Goal: Information Seeking & Learning: Learn about a topic

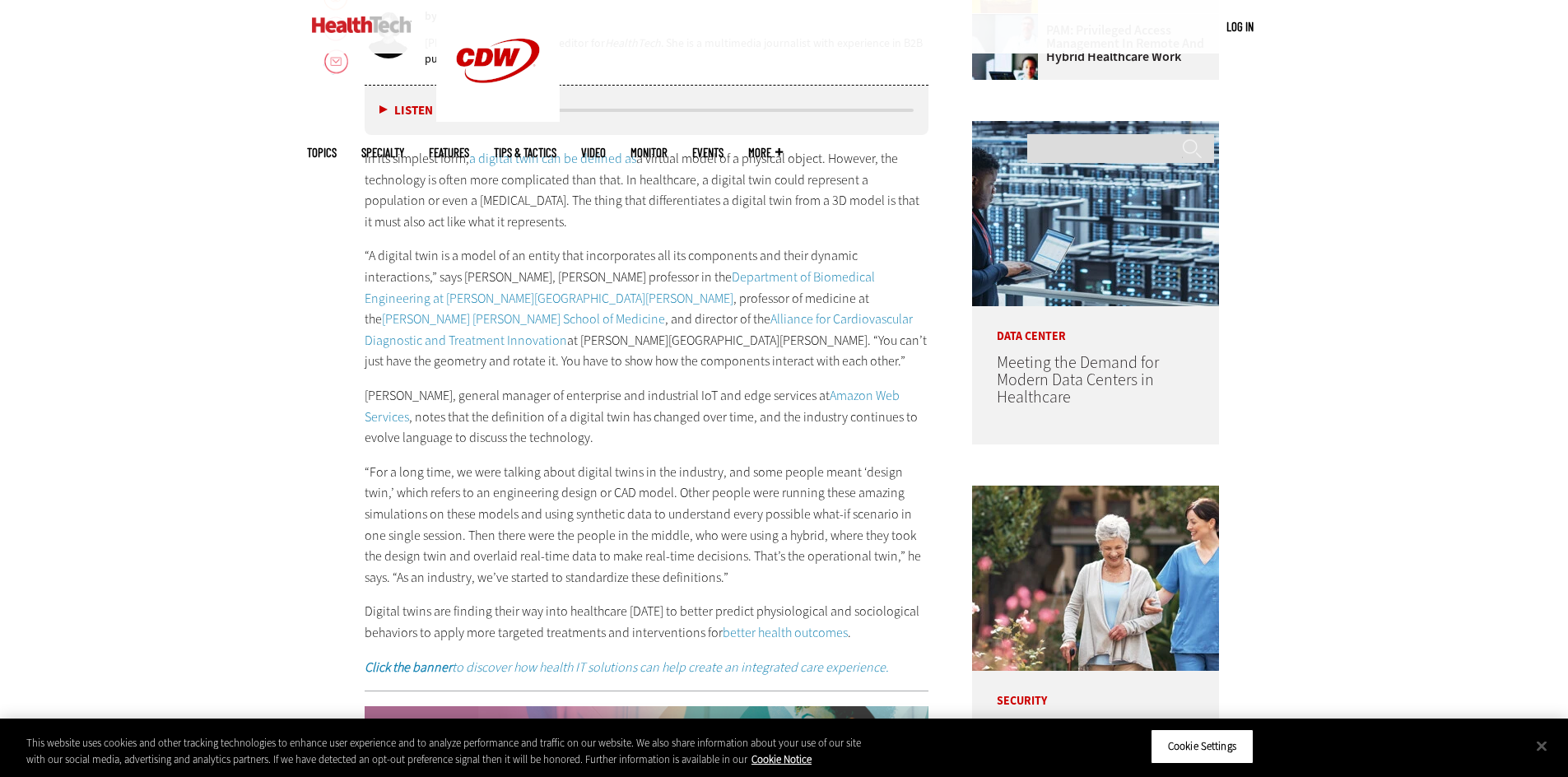
scroll to position [987, 0]
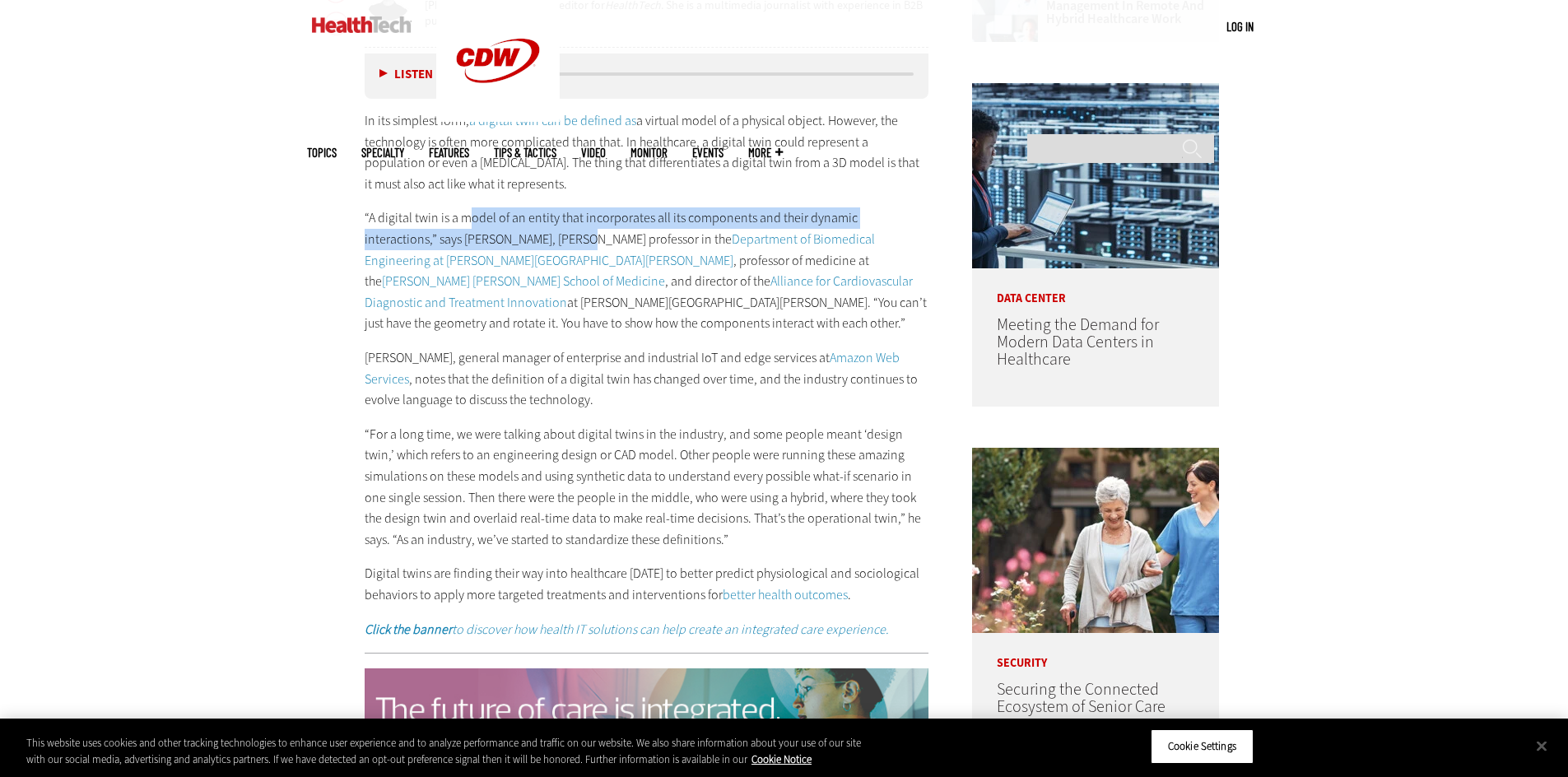
drag, startPoint x: 466, startPoint y: 214, endPoint x: 506, endPoint y: 242, distance: 48.8
click at [506, 242] on p "“A digital twin is a model of an entity that incorporates all its components an…" at bounding box center [646, 271] width 565 height 127
click at [401, 237] on p "“A digital twin is a model of an entity that incorporates all its components an…" at bounding box center [646, 271] width 565 height 127
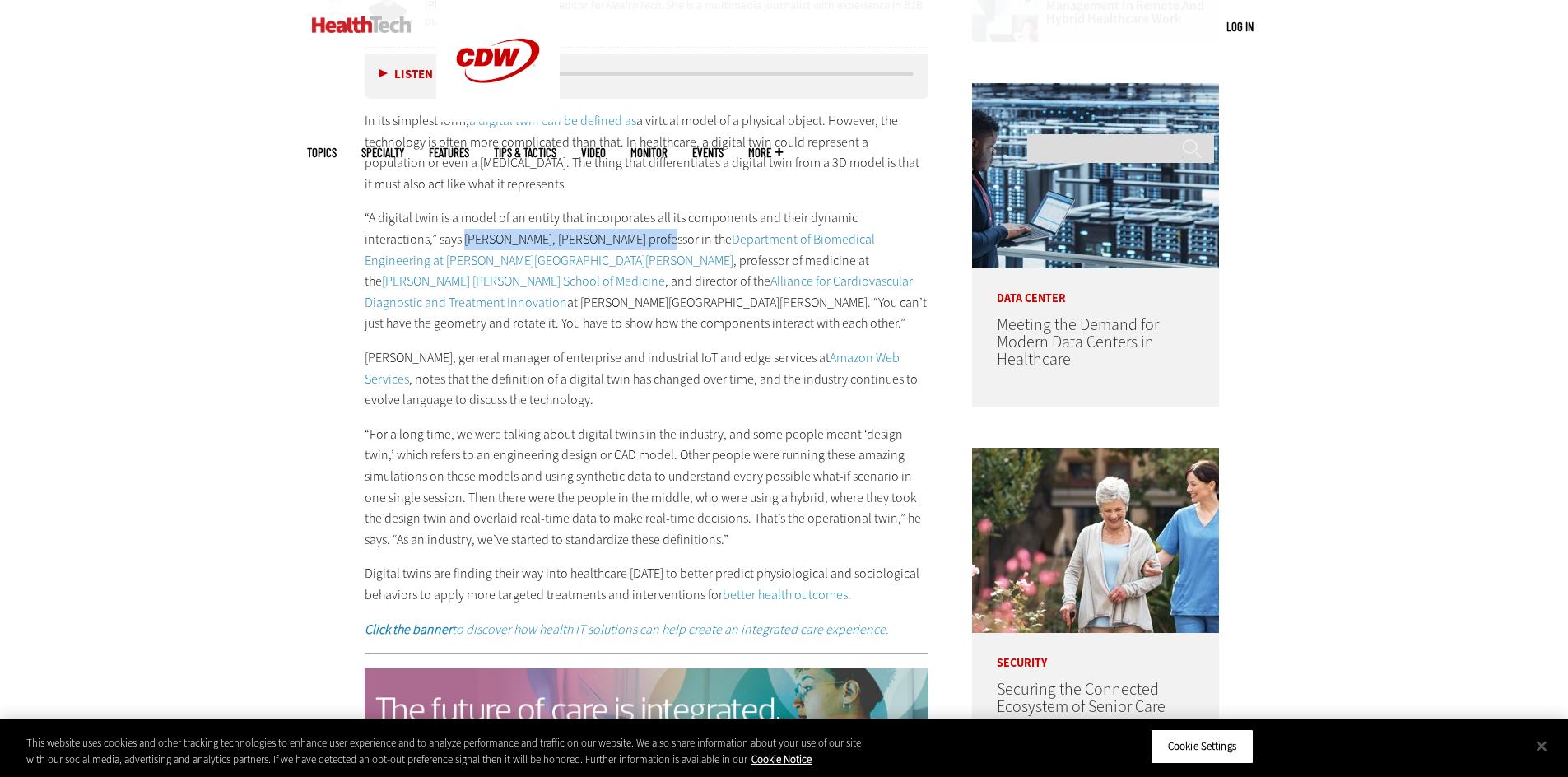
drag, startPoint x: 419, startPoint y: 237, endPoint x: 545, endPoint y: 240, distance: 126.0
click at [545, 240] on p "“A digital twin is a model of an entity that incorporates all its components an…" at bounding box center [646, 271] width 565 height 127
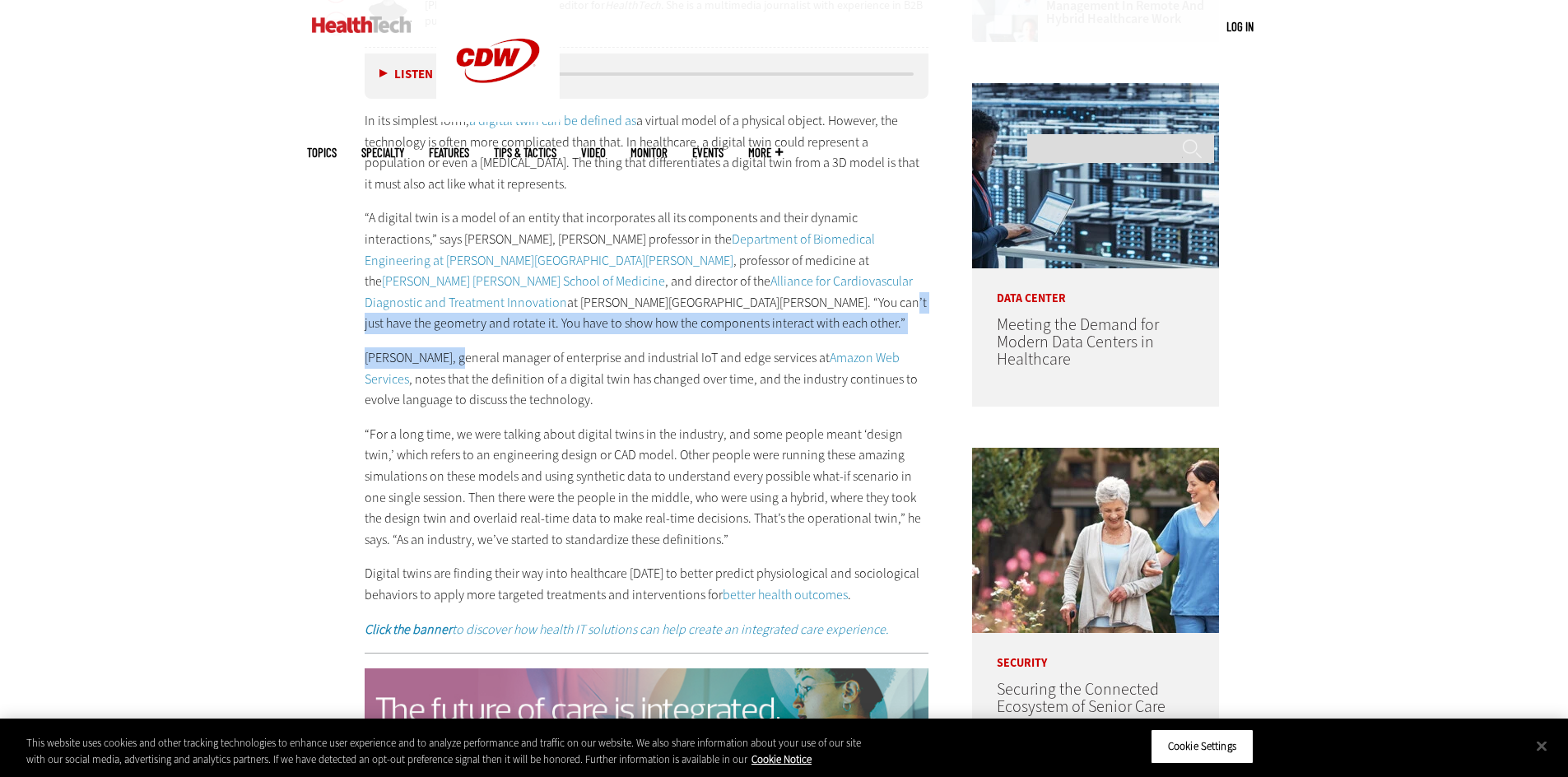
drag, startPoint x: 440, startPoint y: 306, endPoint x: 459, endPoint y: 318, distance: 22.5
click at [459, 318] on div "In its simplest form, a digital twin can be defined as a virtual model of a phy…" at bounding box center [646, 375] width 565 height 529
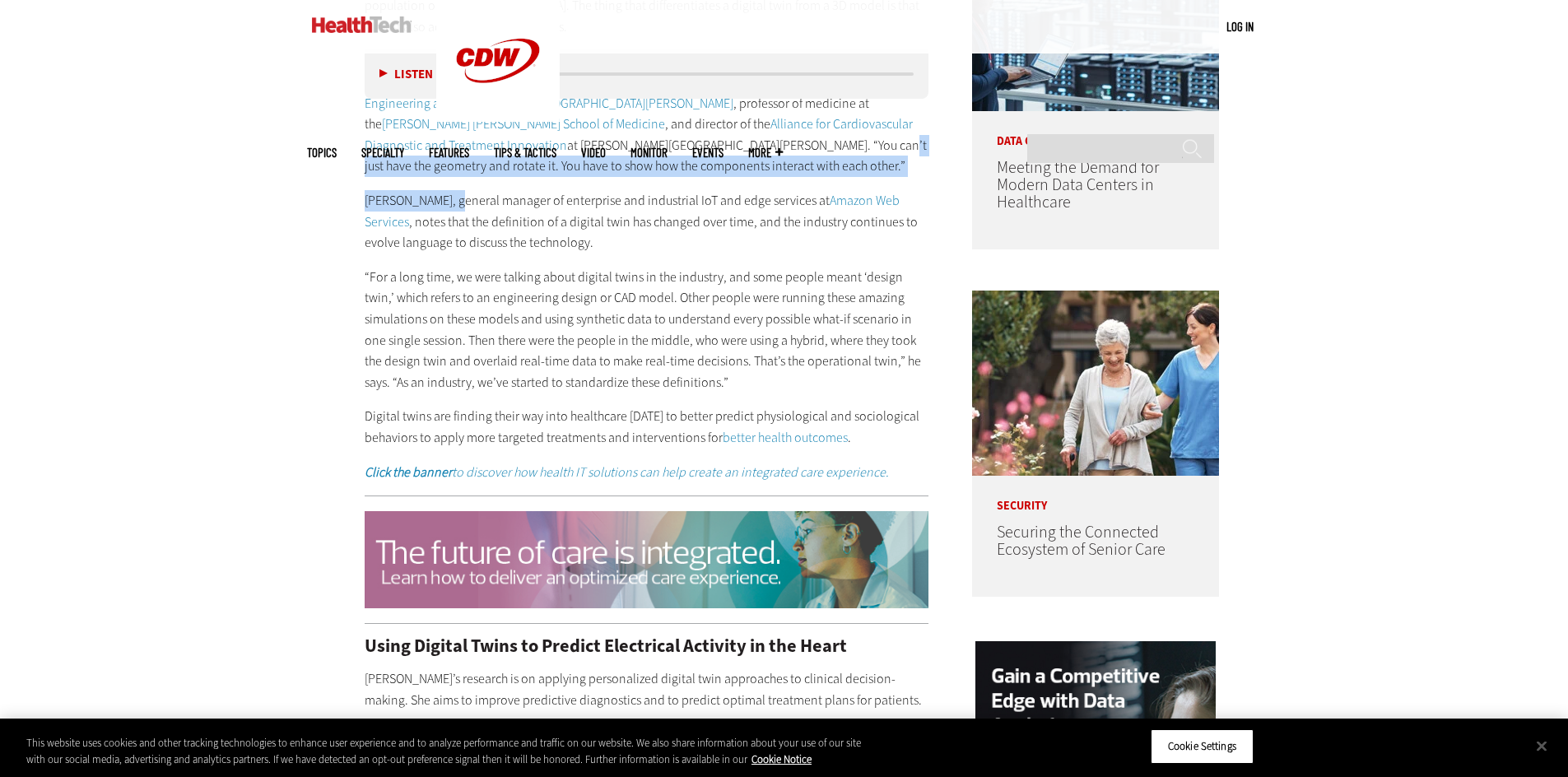
scroll to position [1152, 0]
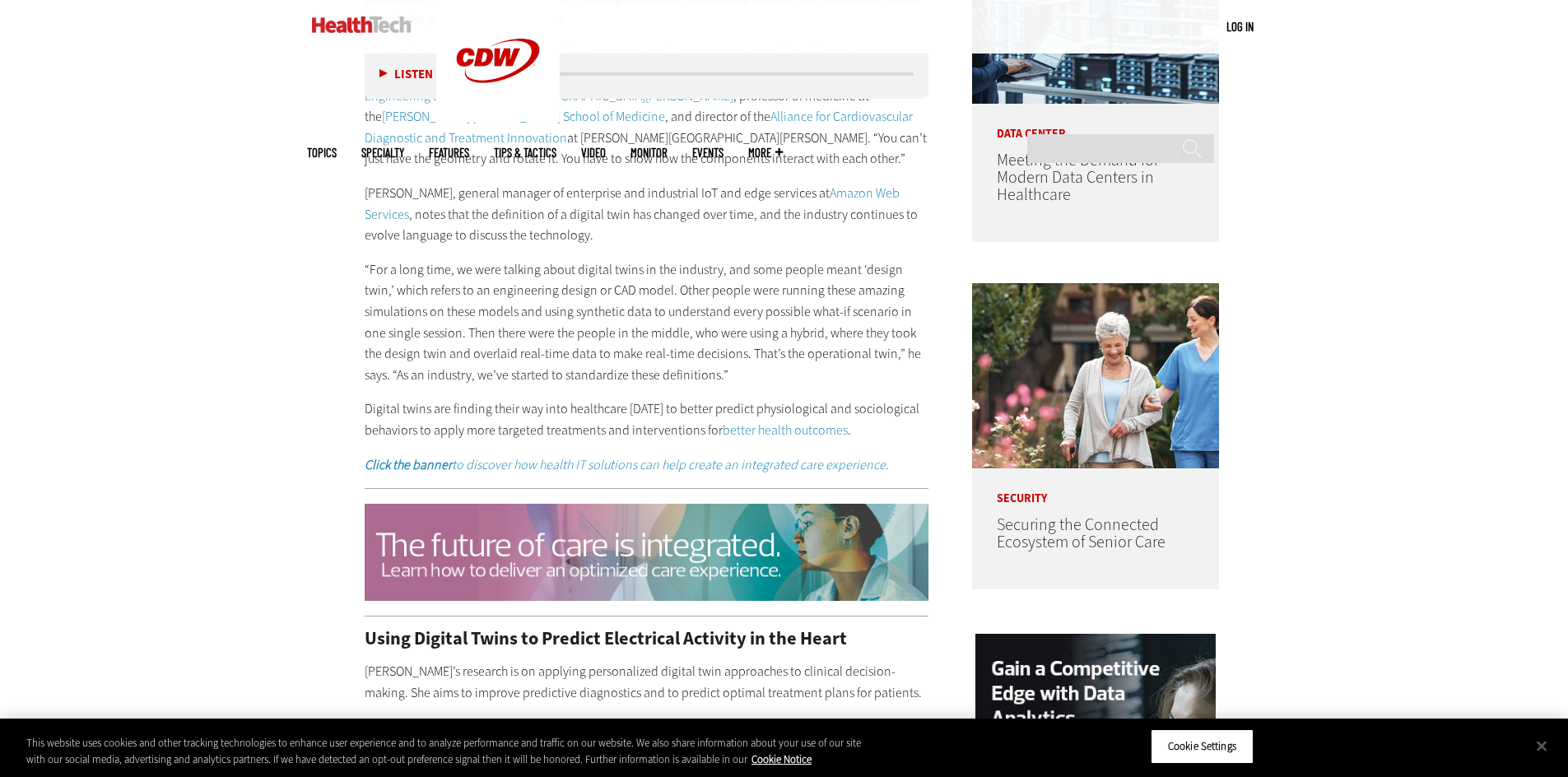
click at [476, 182] on p "[PERSON_NAME], general manager of enterprise and industrial IoT and edge servic…" at bounding box center [646, 213] width 565 height 63
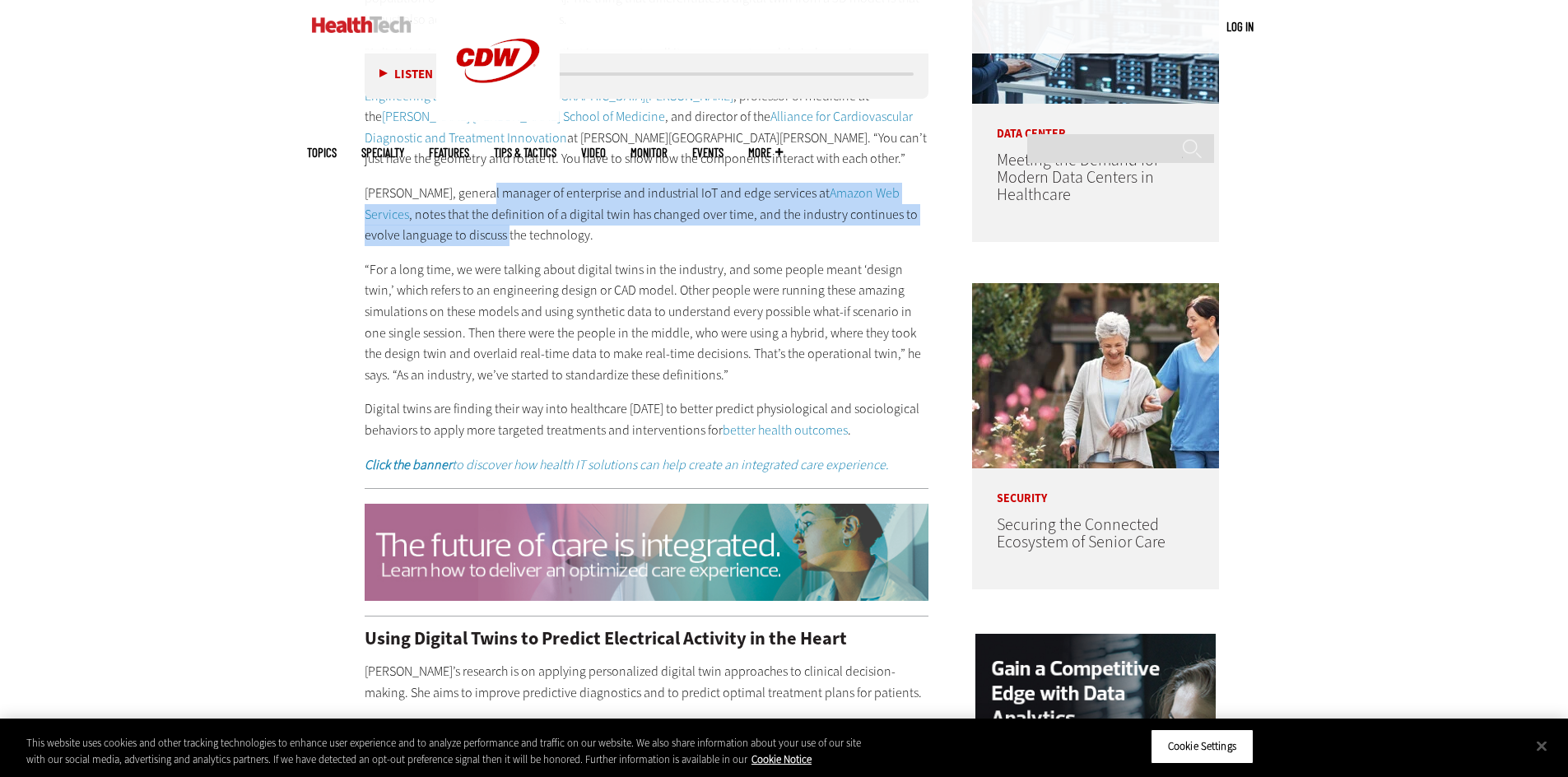
drag, startPoint x: 481, startPoint y: 172, endPoint x: 508, endPoint y: 219, distance: 54.2
click at [508, 219] on p "[PERSON_NAME], general manager of enterprise and industrial IoT and edge servic…" at bounding box center [646, 213] width 565 height 63
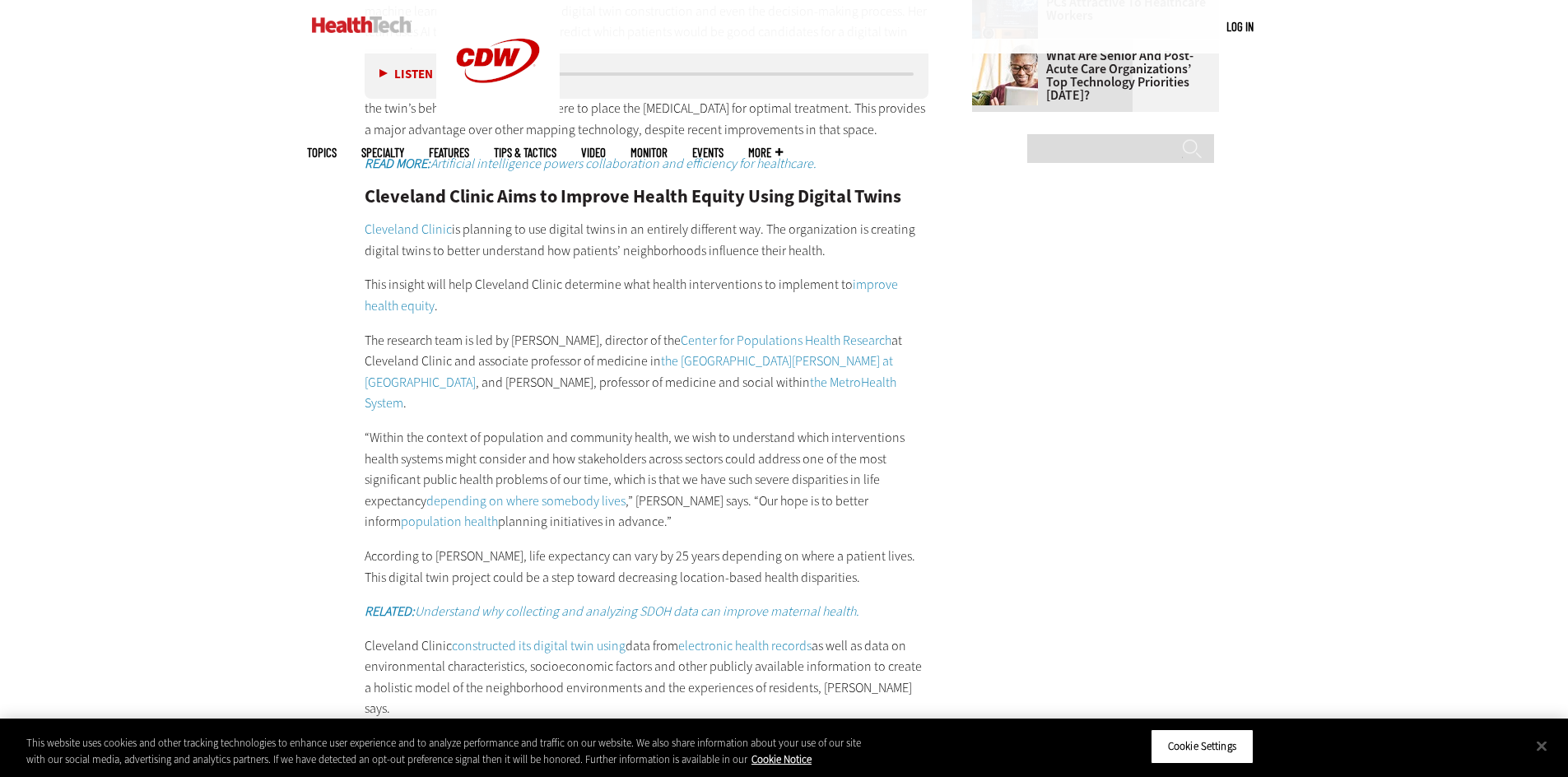
scroll to position [2633, 0]
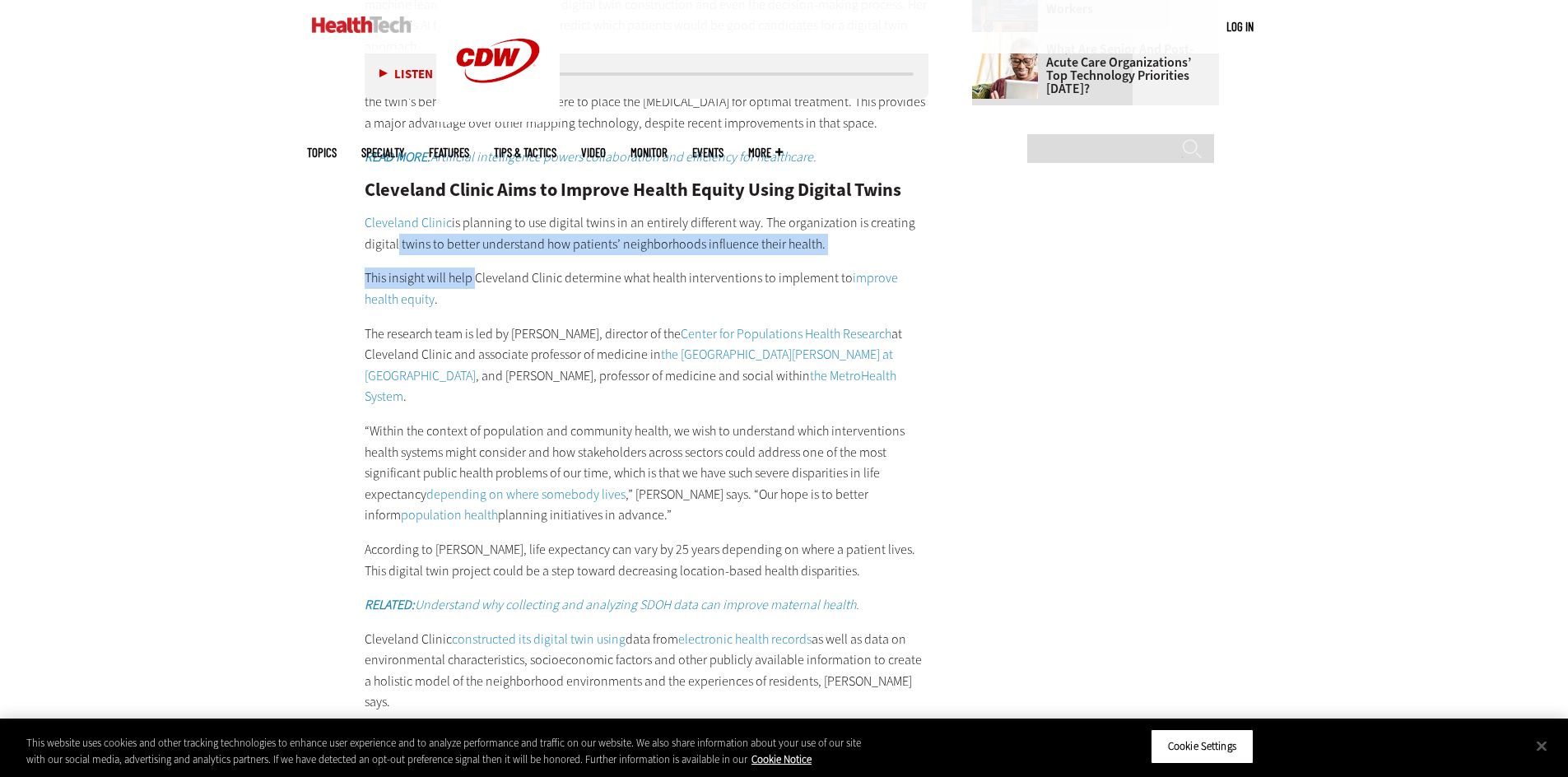
drag, startPoint x: 395, startPoint y: 163, endPoint x: 479, endPoint y: 202, distance: 92.6
click at [479, 267] on p "This insight will help Cleveland Clinic determine what health interventions to …" at bounding box center [646, 289] width 565 height 42
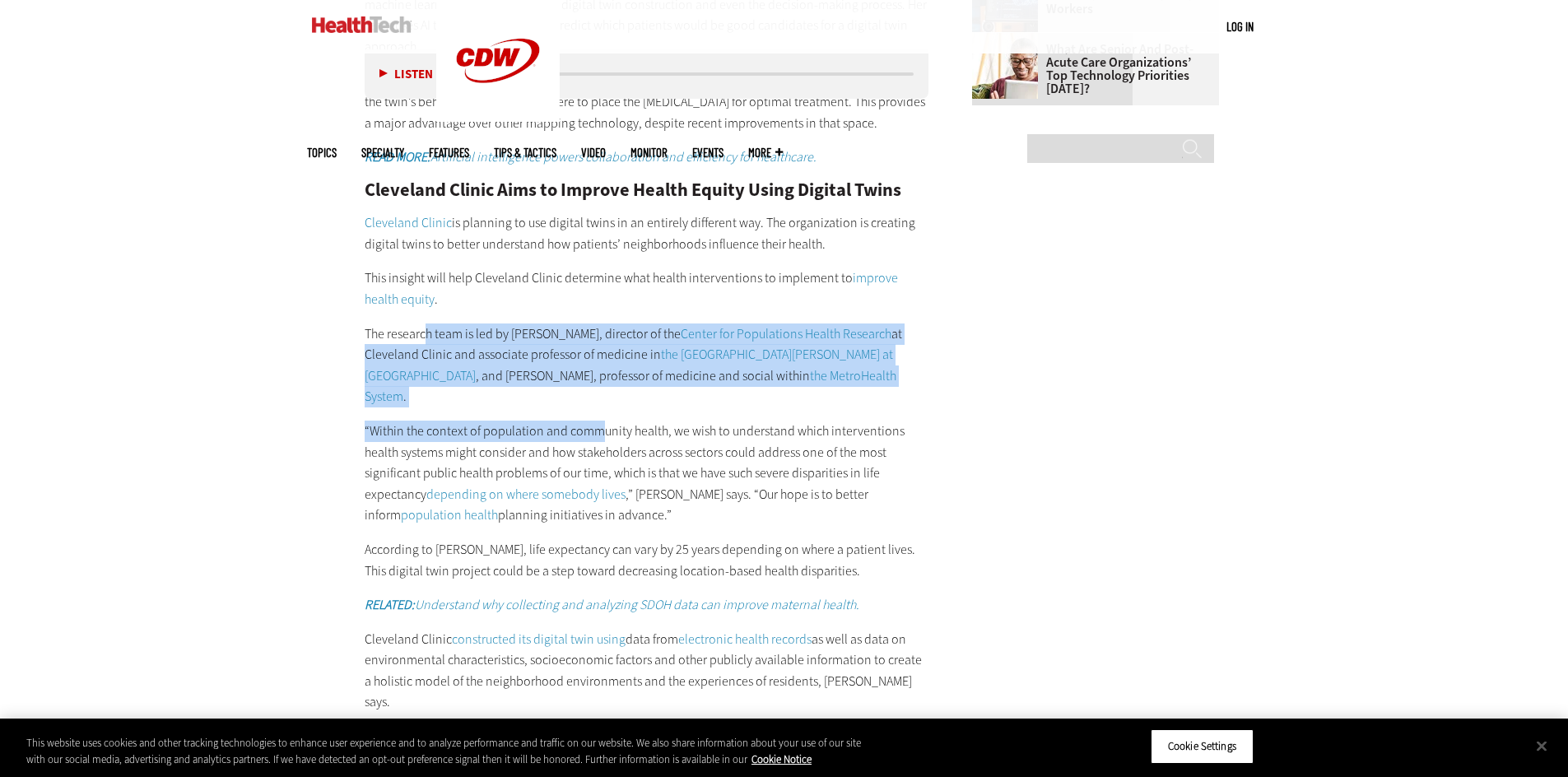
drag, startPoint x: 423, startPoint y: 246, endPoint x: 601, endPoint y: 332, distance: 197.7
click at [566, 323] on p "The research team is led by [PERSON_NAME], director of the Center for Populatio…" at bounding box center [646, 364] width 565 height 84
drag, startPoint x: 566, startPoint y: 313, endPoint x: 360, endPoint y: 245, distance: 216.9
click at [360, 245] on article "[DATE] Twitter Facebook LinkedIn Reddit Flipboard Email Data Analytics What Are…" at bounding box center [630, 529] width 597 height 4813
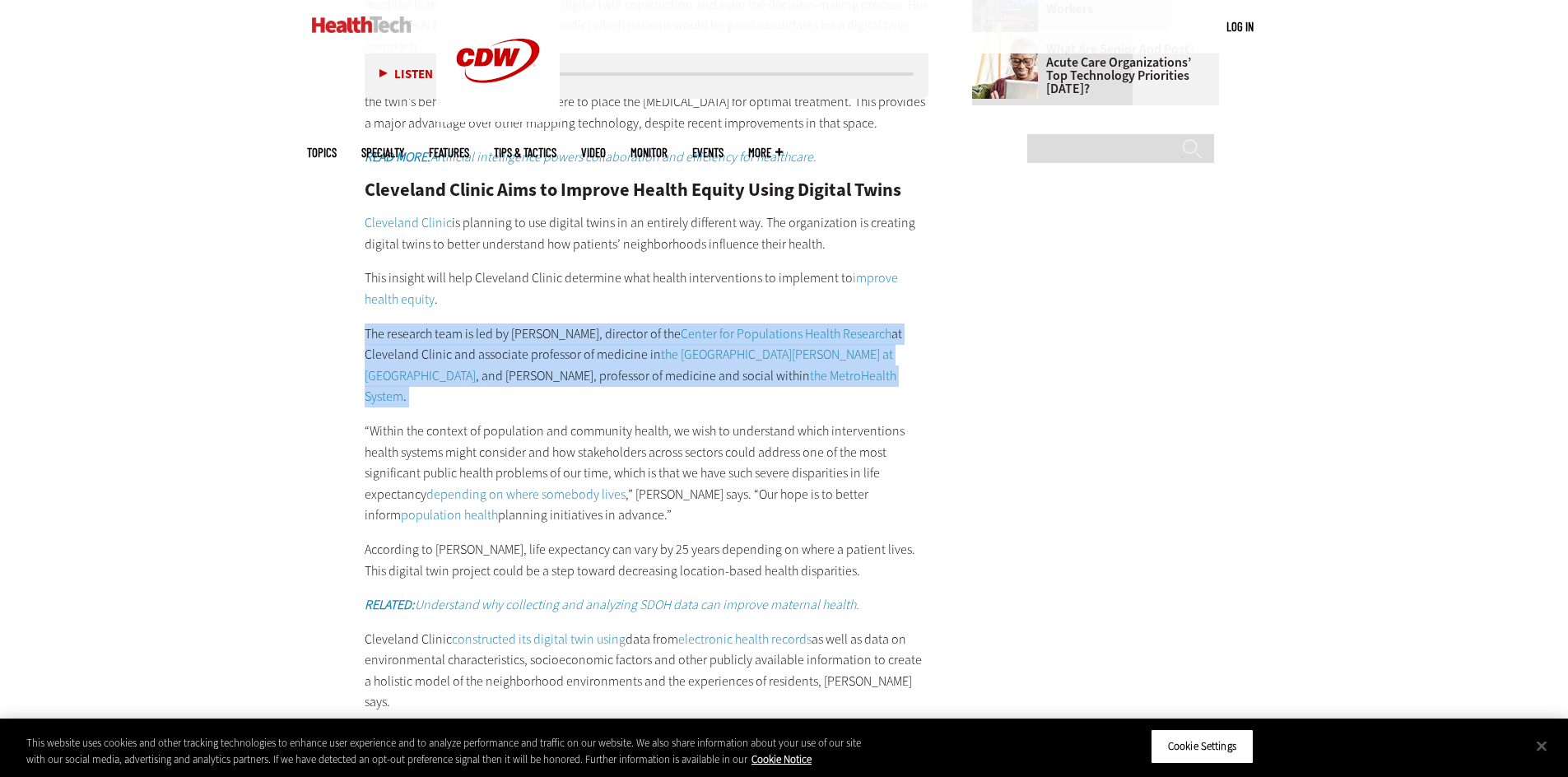
click at [540, 323] on p "The research team is led by [PERSON_NAME], director of the Center for Populatio…" at bounding box center [646, 364] width 565 height 84
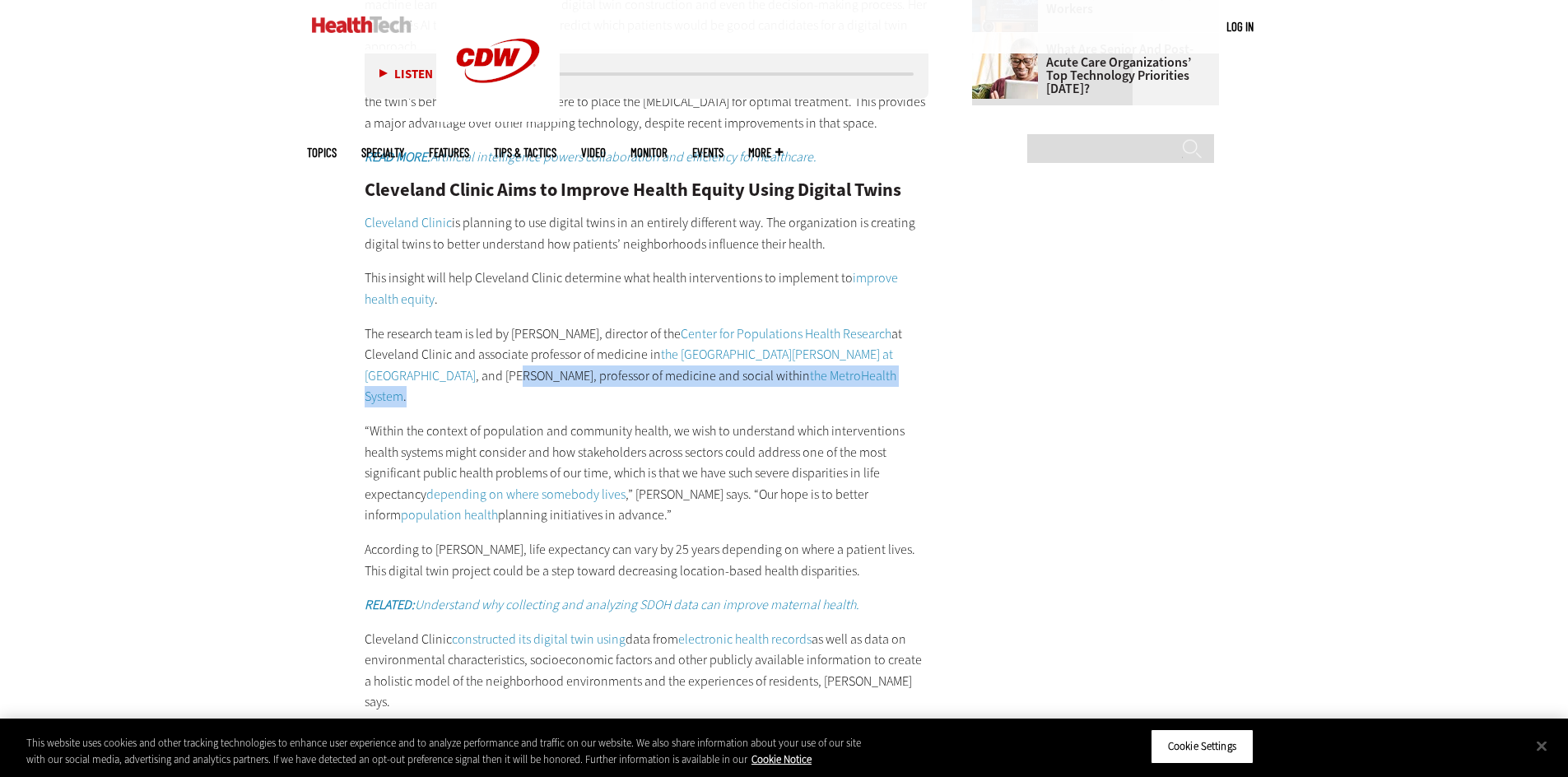
drag, startPoint x: 587, startPoint y: 292, endPoint x: 625, endPoint y: 314, distance: 43.9
click at [625, 323] on p "The research team is led by [PERSON_NAME], director of the Center for Populatio…" at bounding box center [646, 364] width 565 height 84
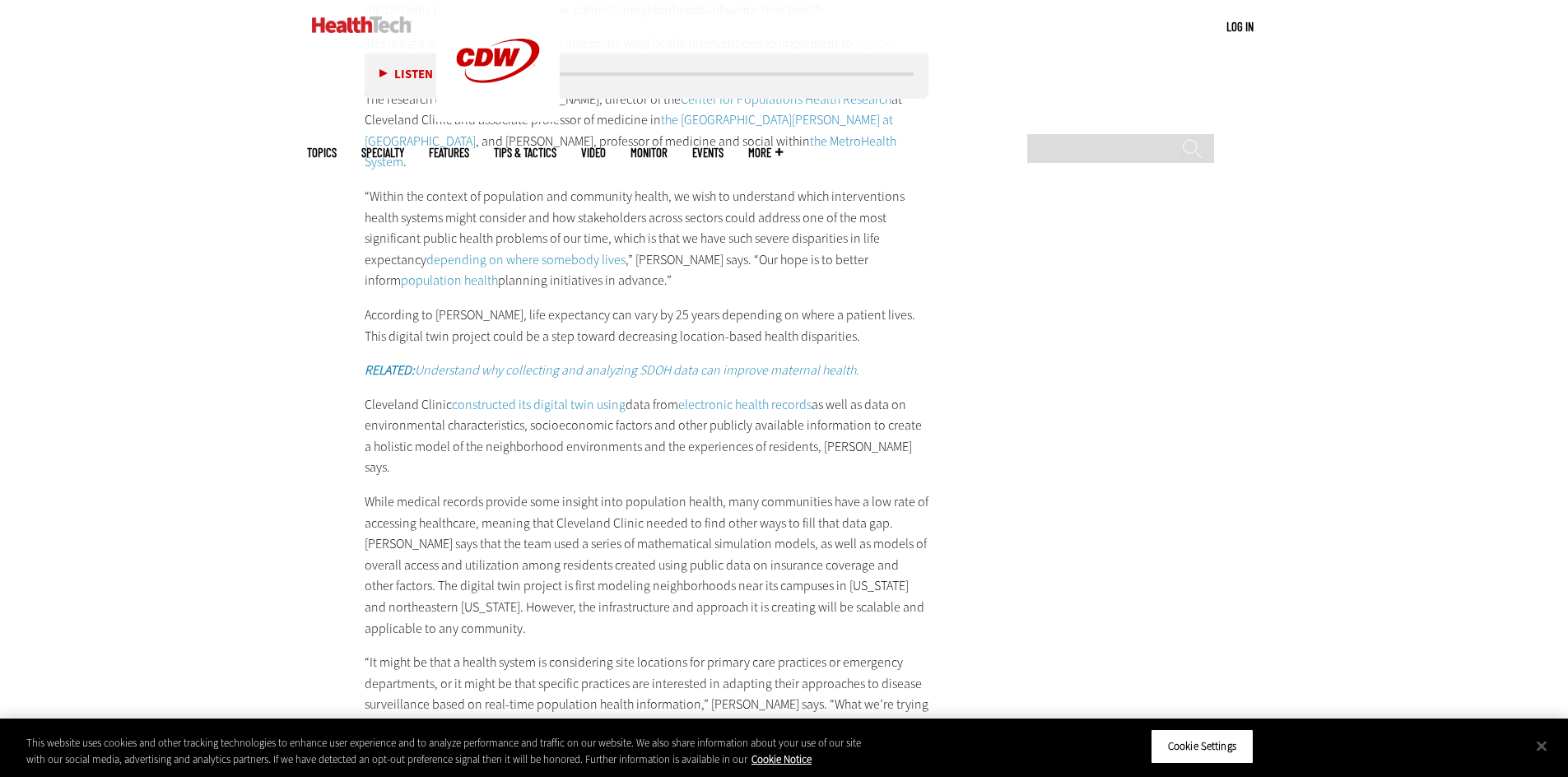
scroll to position [2879, 0]
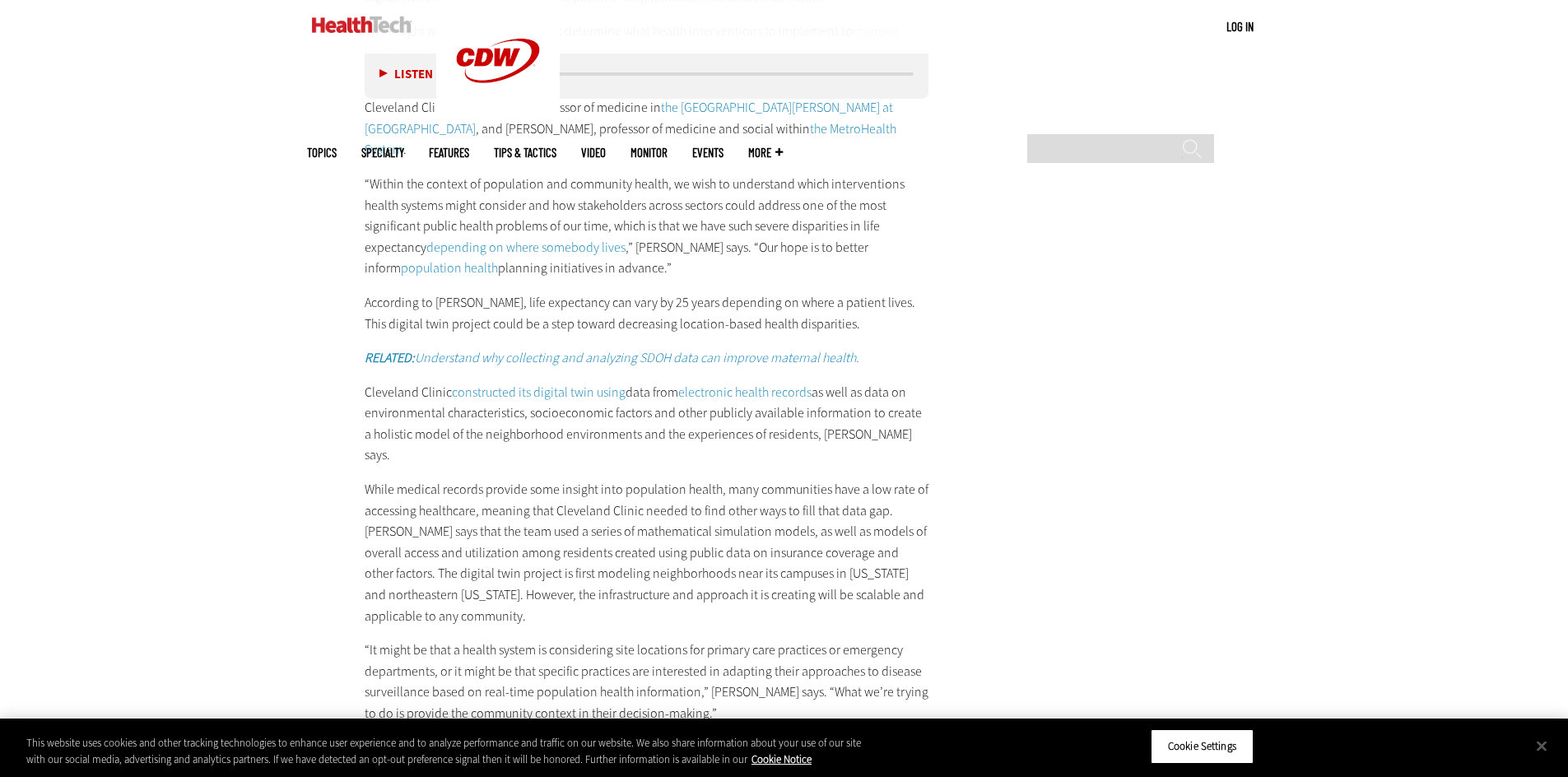
click at [532, 383] on link "constructed its digital twin using" at bounding box center [538, 391] width 174 height 17
